Goal: Complete application form

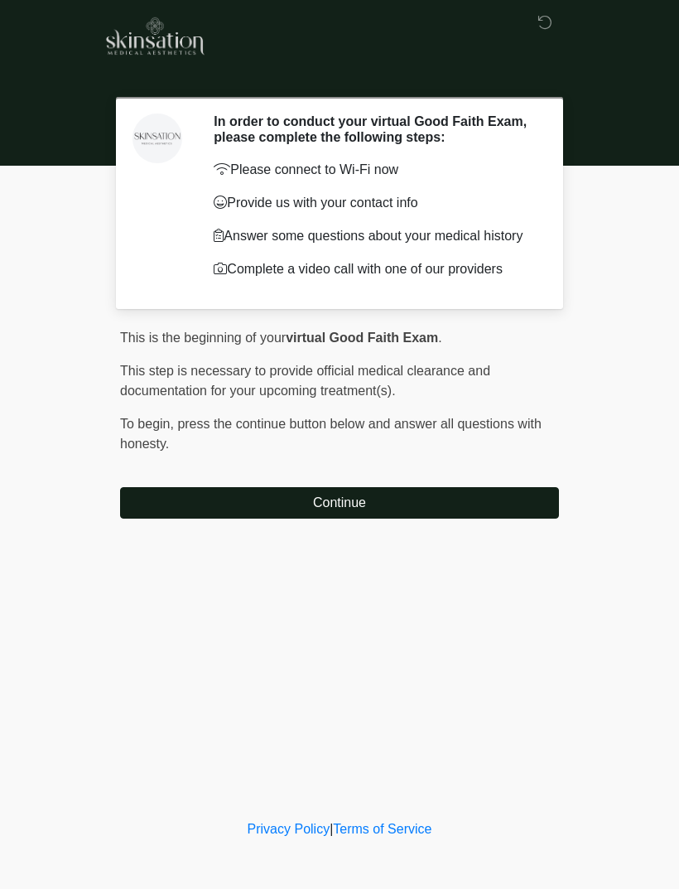
click at [467, 511] on button "Continue" at bounding box center [339, 502] width 439 height 31
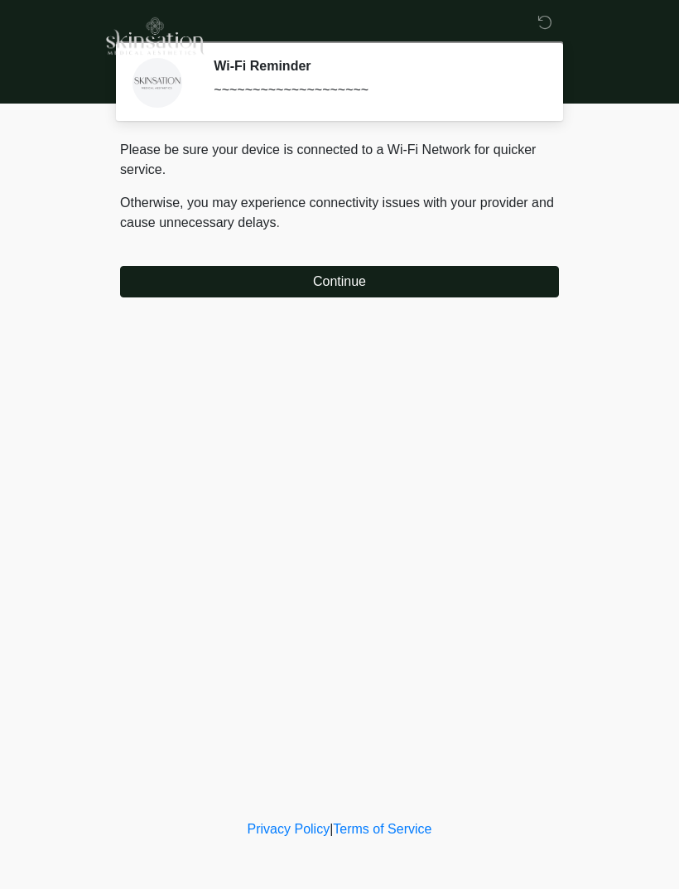
click at [445, 261] on div "Please be sure your device is connected to a Wi-Fi Network for quicker service.…" at bounding box center [339, 218] width 439 height 157
click at [474, 281] on button "Continue" at bounding box center [339, 281] width 439 height 31
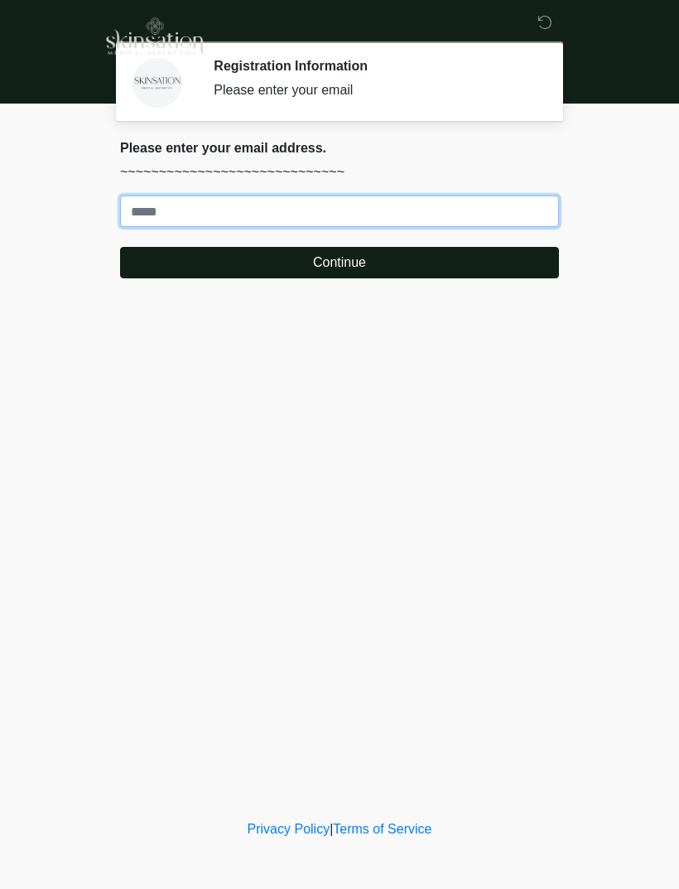
click at [422, 203] on input "Where should we email your treatment plan?" at bounding box center [339, 210] width 439 height 31
type input "**********"
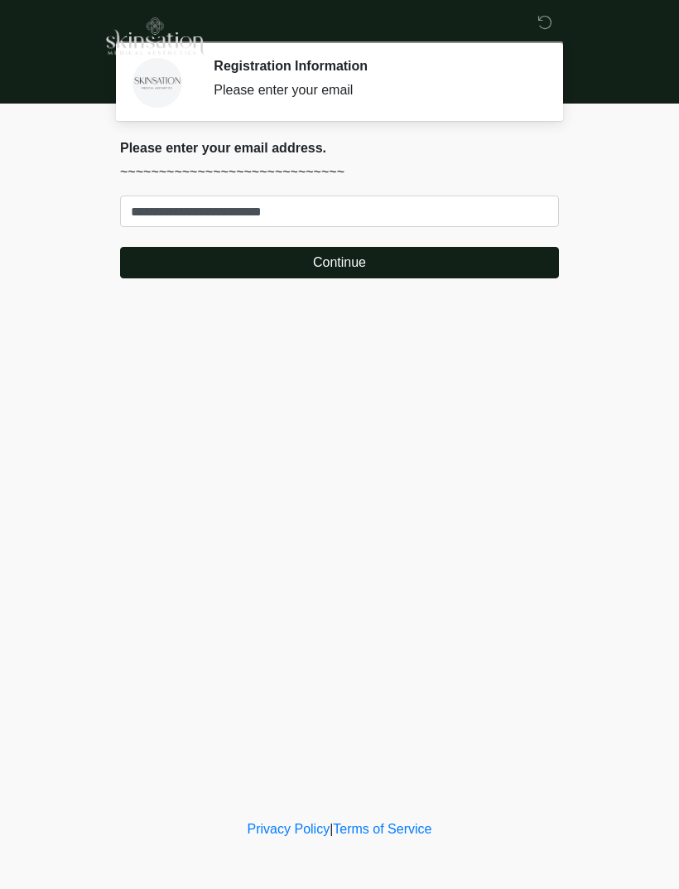
click at [453, 257] on button "Continue" at bounding box center [339, 262] width 439 height 31
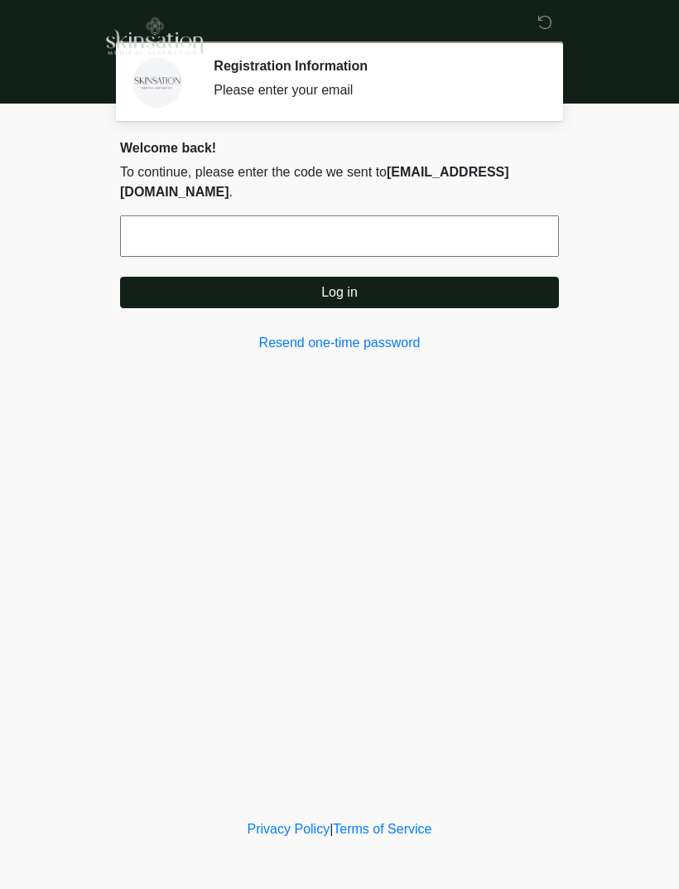
click at [389, 340] on link "Resend one-time password" at bounding box center [339, 343] width 439 height 20
click at [373, 244] on input "text" at bounding box center [339, 235] width 439 height 41
click at [451, 286] on button "Log in" at bounding box center [339, 292] width 439 height 31
click at [278, 239] on input "******" at bounding box center [339, 235] width 439 height 41
click at [288, 232] on input "******" at bounding box center [339, 235] width 439 height 41
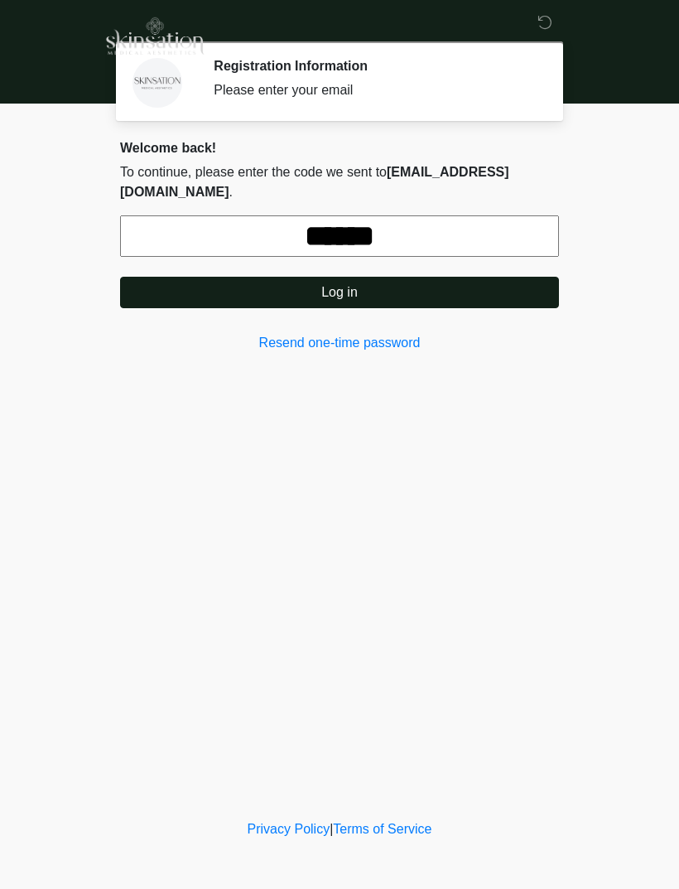
type input "******"
click at [472, 289] on button "Log in" at bounding box center [339, 292] width 439 height 31
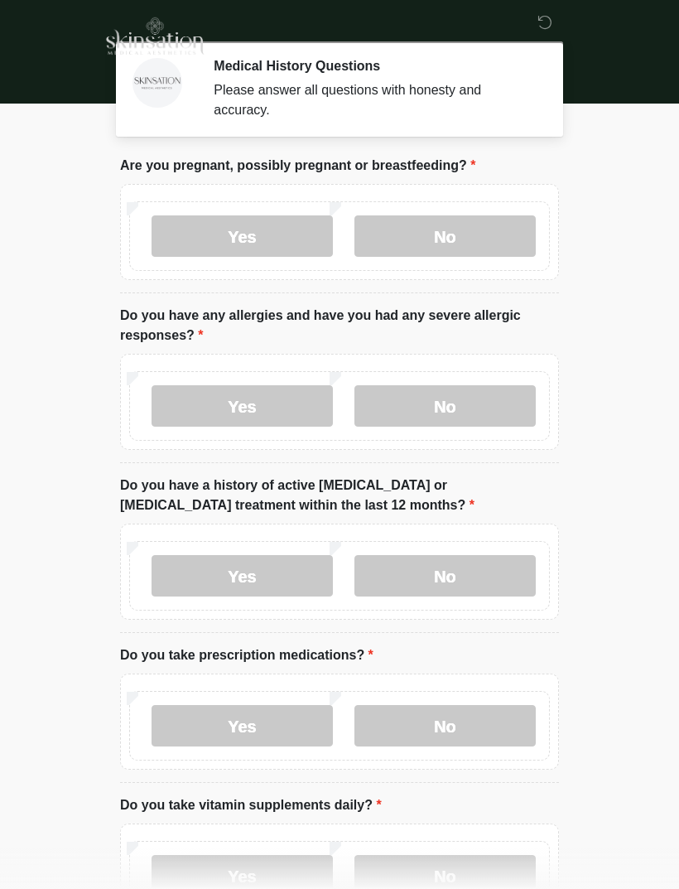
click at [475, 244] on label "No" at bounding box center [445, 235] width 181 height 41
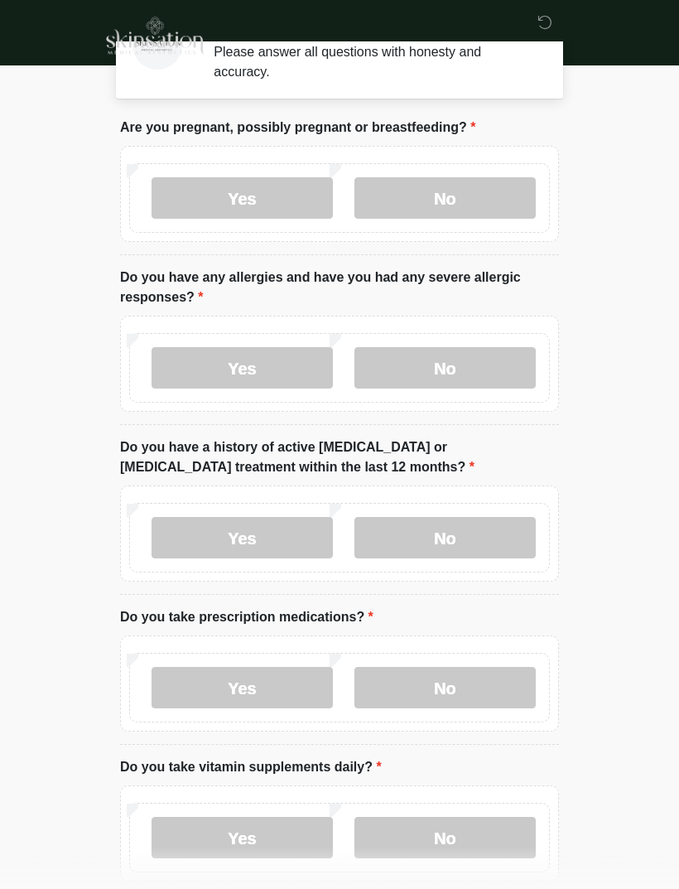
scroll to position [38, 0]
click at [458, 372] on label "No" at bounding box center [445, 367] width 181 height 41
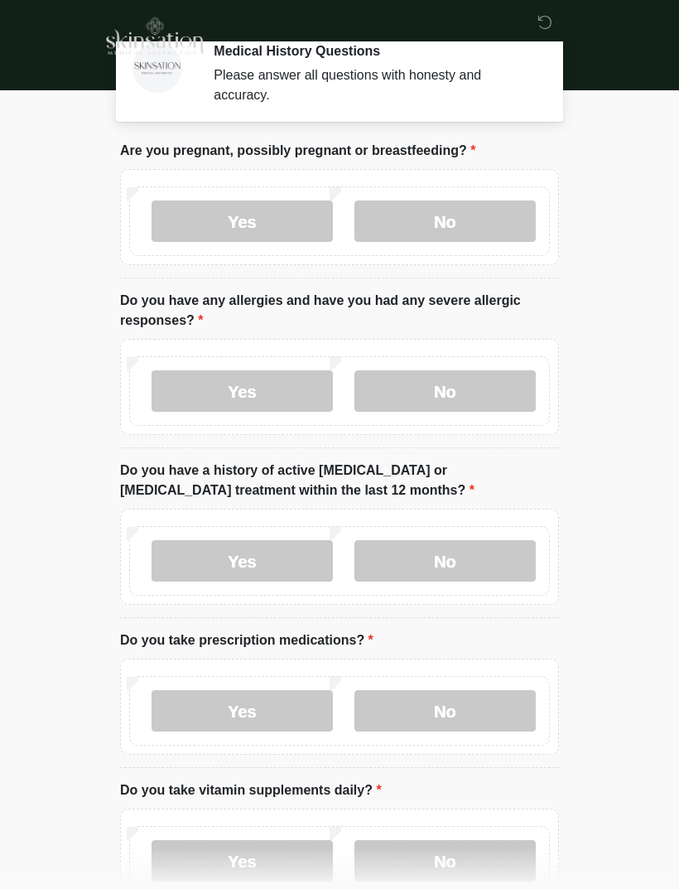
scroll to position [13, 0]
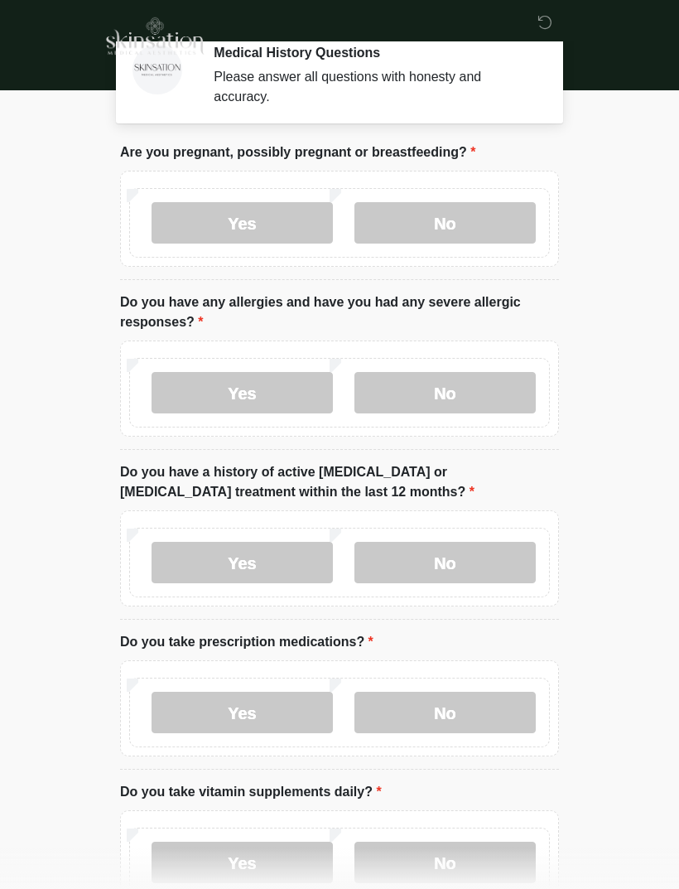
click at [509, 562] on label "No" at bounding box center [445, 562] width 181 height 41
click at [199, 703] on label "Yes" at bounding box center [242, 712] width 181 height 41
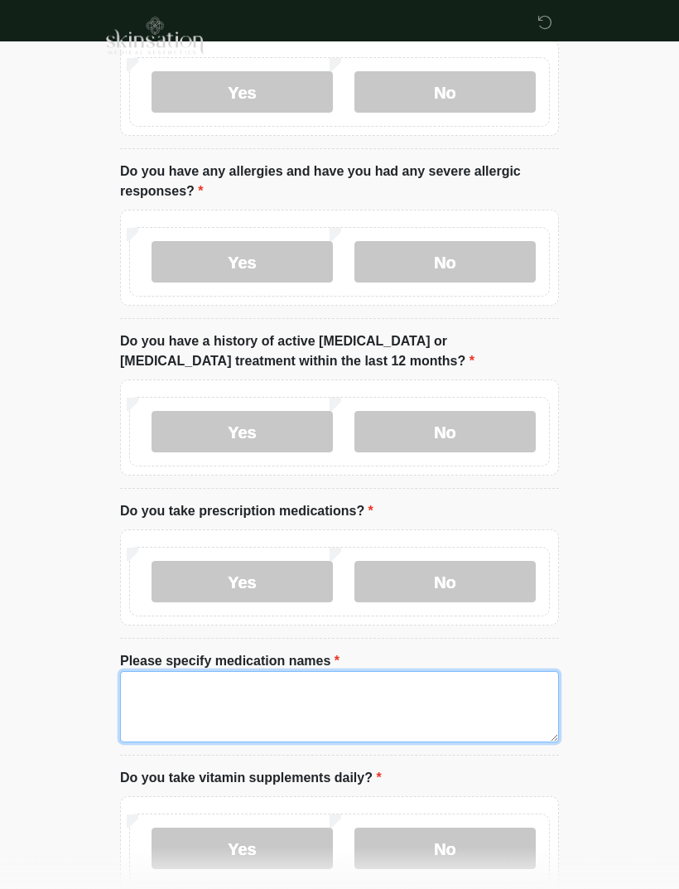
click at [166, 687] on textarea "Please specify medication names" at bounding box center [339, 707] width 439 height 71
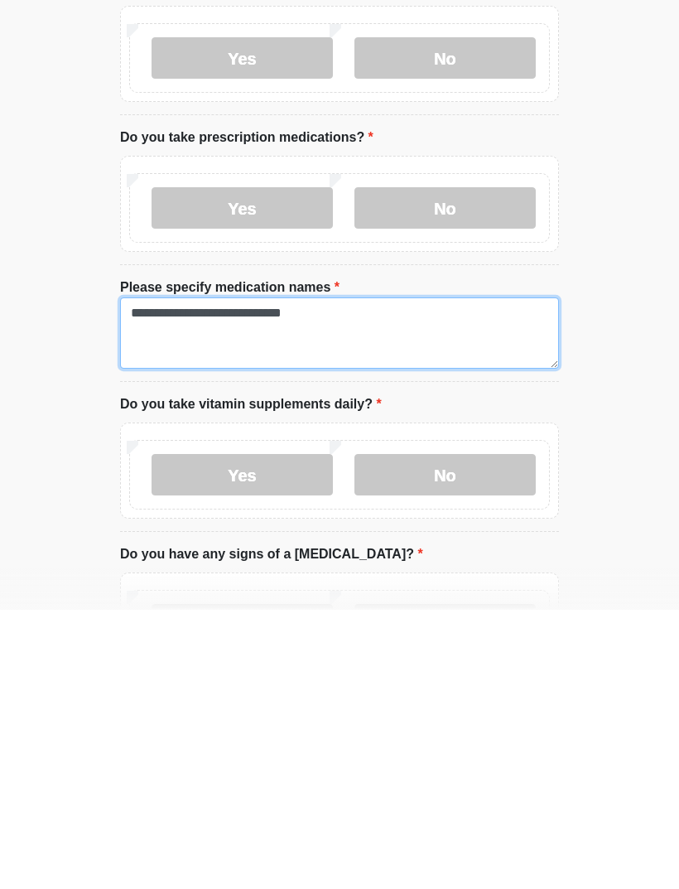
type textarea "**********"
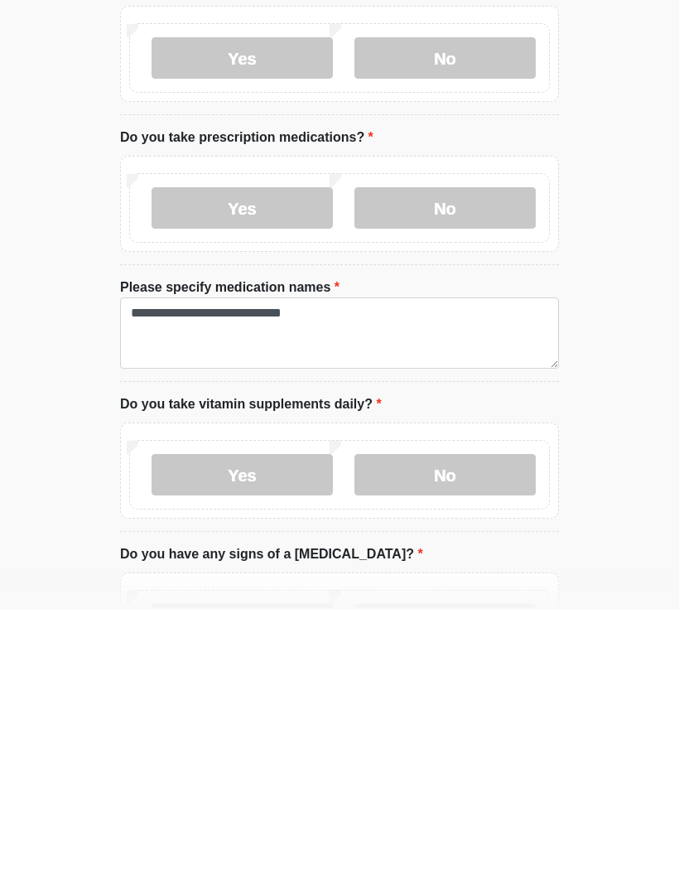
click at [507, 733] on label "No" at bounding box center [445, 753] width 181 height 41
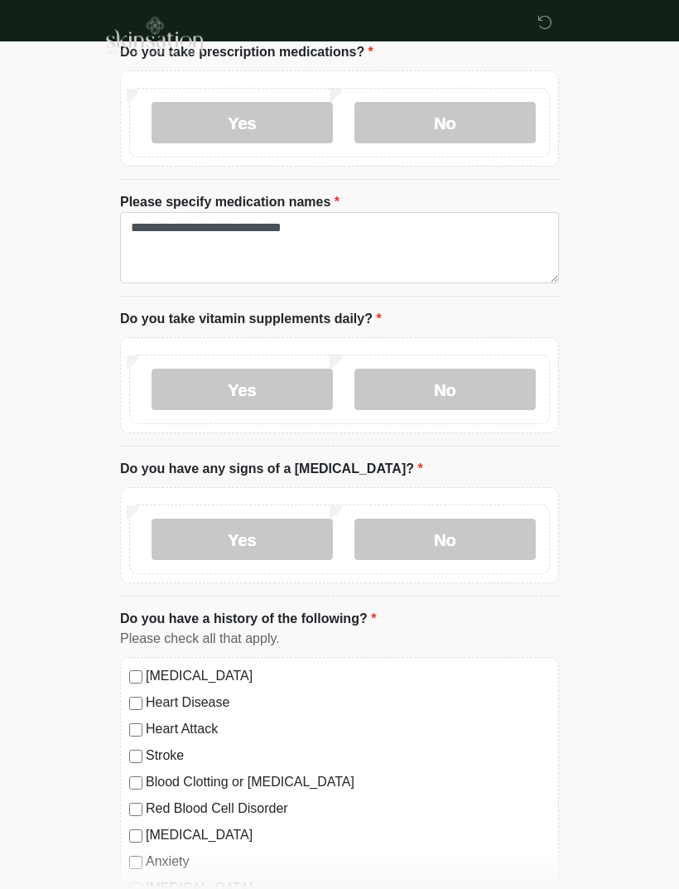
scroll to position [603, 0]
click at [504, 530] on label "No" at bounding box center [445, 538] width 181 height 41
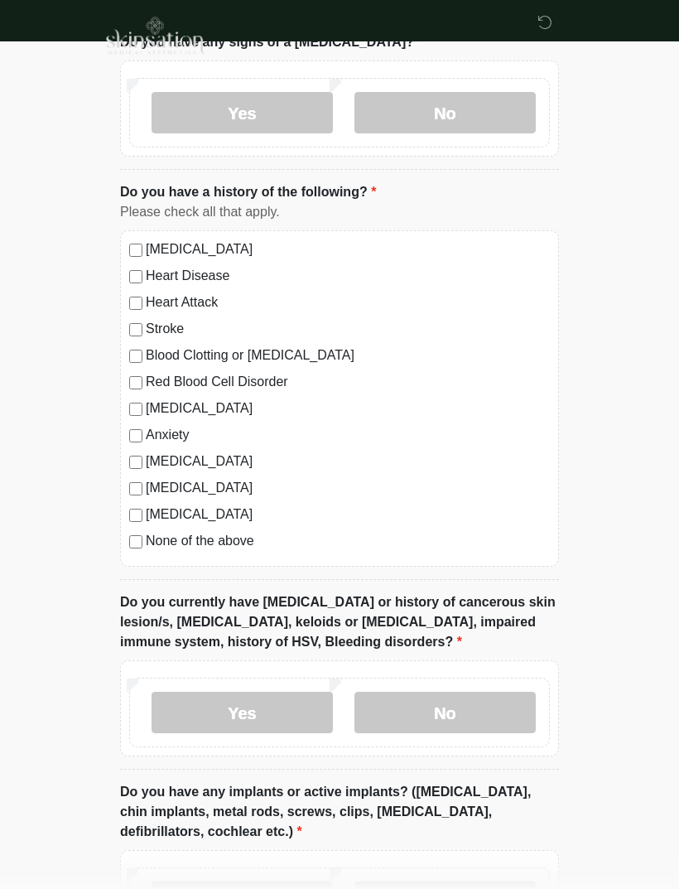
scroll to position [1034, 0]
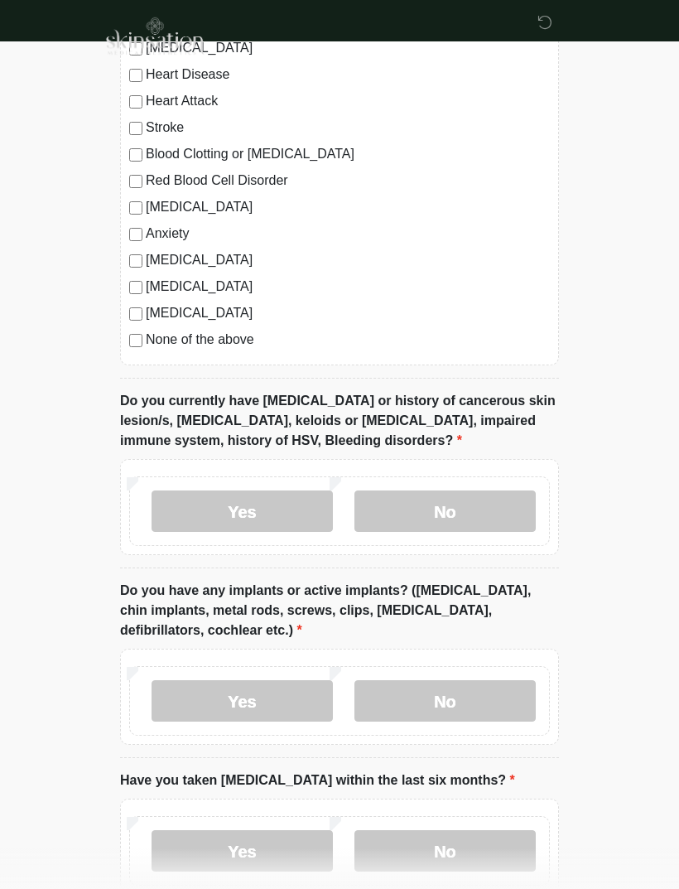
click at [501, 503] on label "No" at bounding box center [445, 510] width 181 height 41
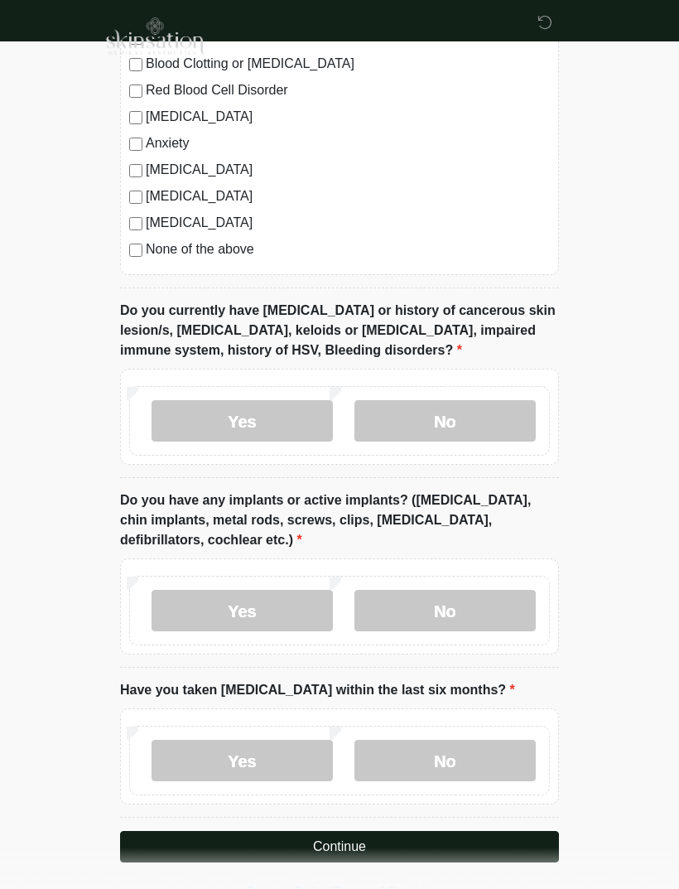
scroll to position [1327, 0]
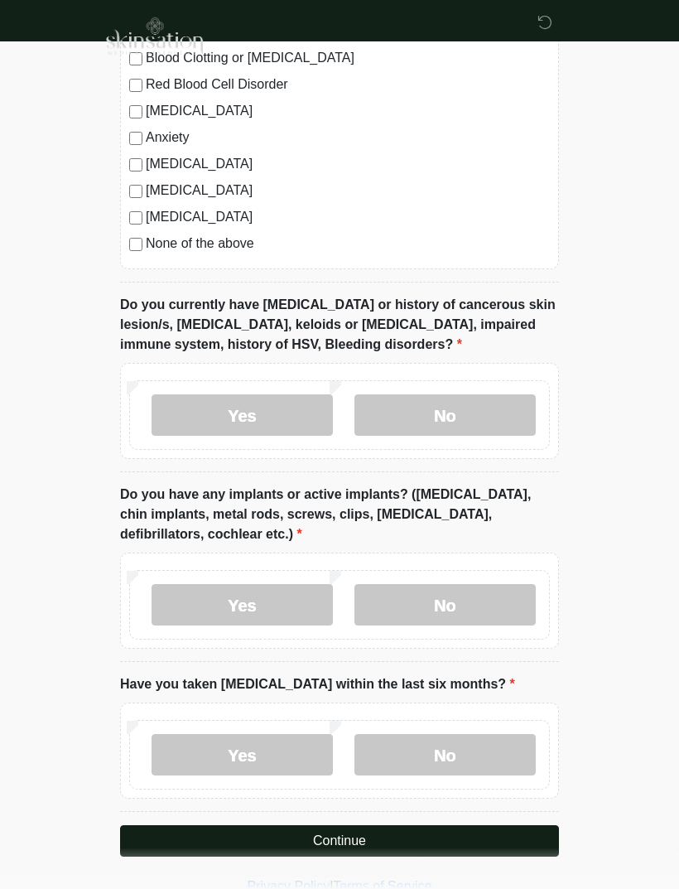
click at [505, 588] on label "No" at bounding box center [445, 604] width 181 height 41
click at [505, 740] on label "No" at bounding box center [445, 754] width 181 height 41
click at [522, 827] on button "Continue" at bounding box center [339, 840] width 439 height 31
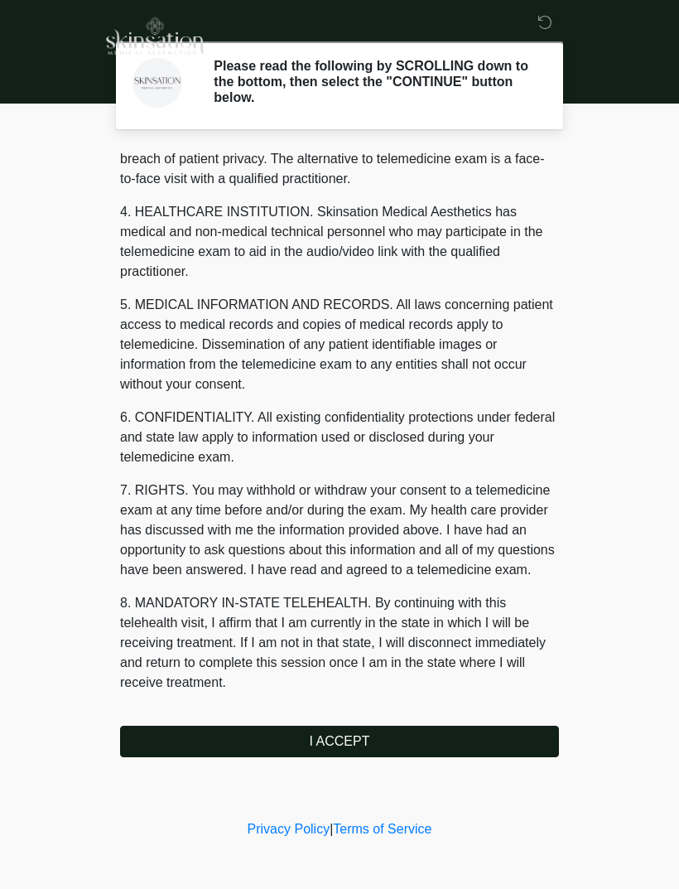
scroll to position [423, 0]
click at [499, 732] on button "I ACCEPT" at bounding box center [339, 741] width 439 height 31
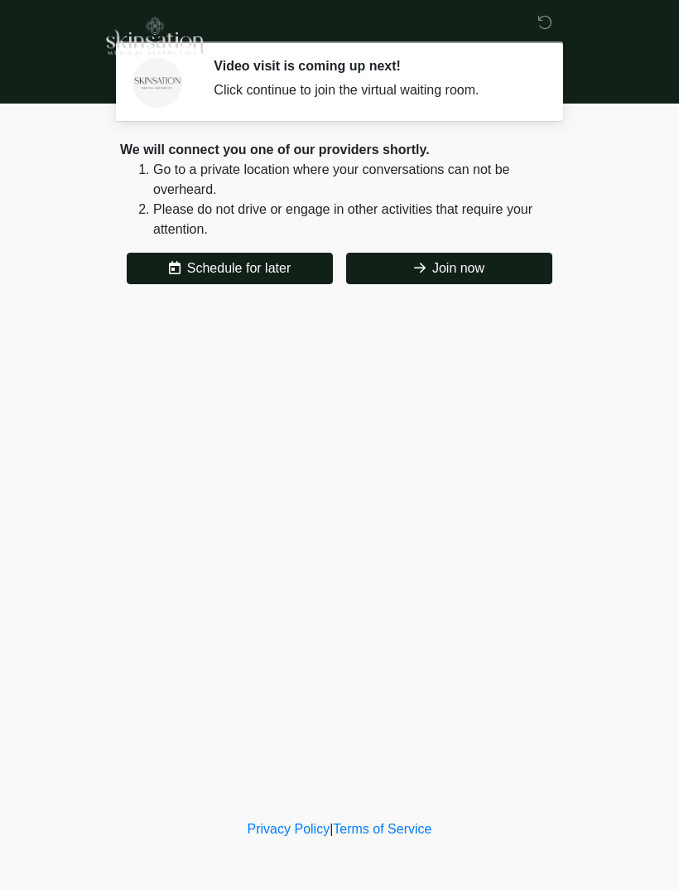
click at [374, 259] on button "Join now" at bounding box center [449, 268] width 206 height 31
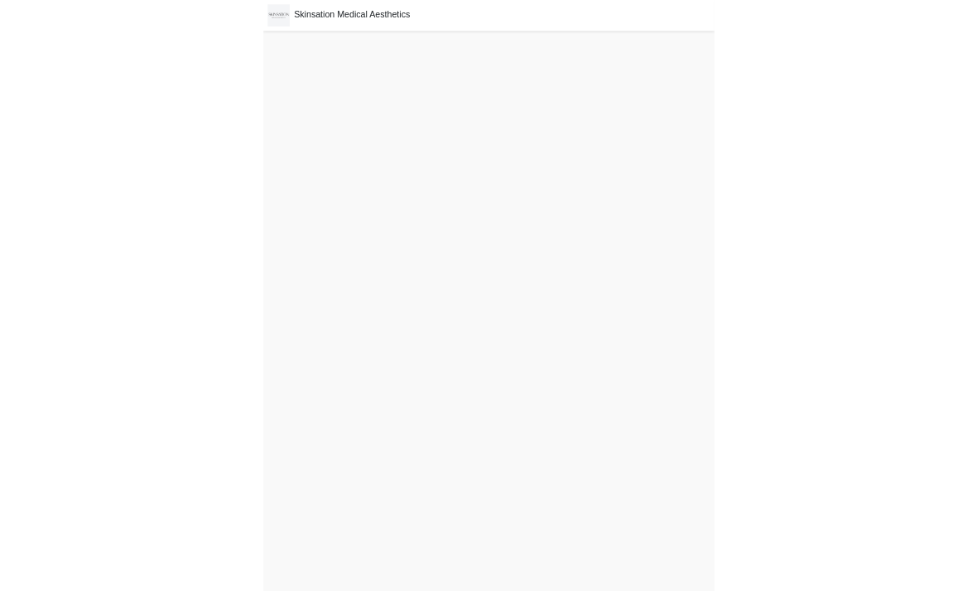
scroll to position [24, 0]
